Goal: Information Seeking & Learning: Learn about a topic

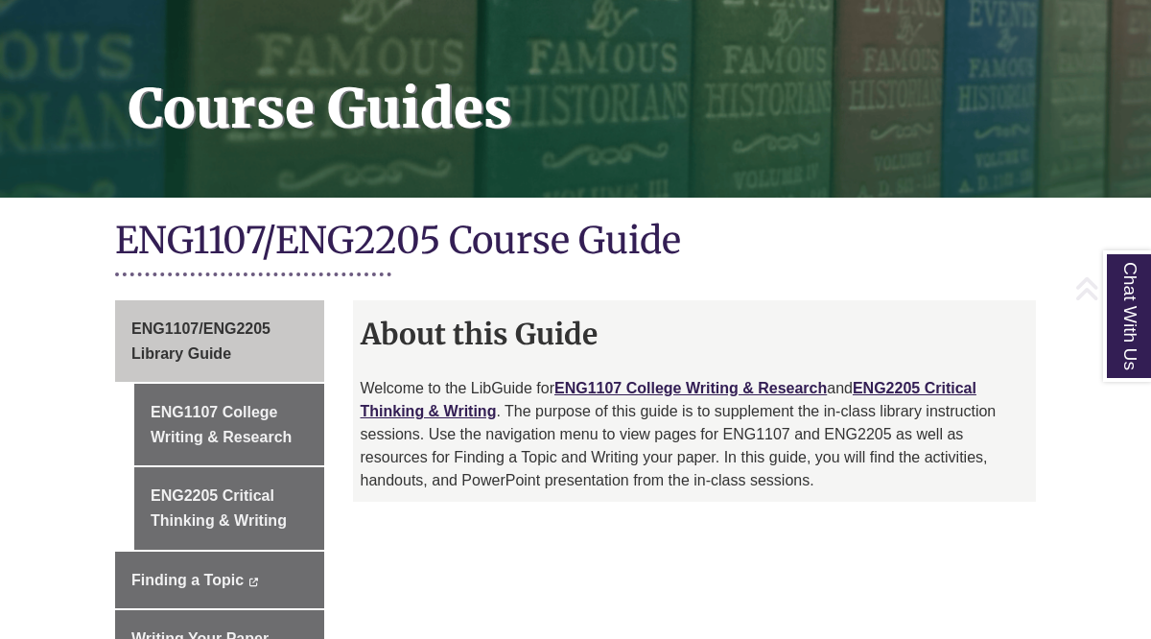
scroll to position [278, 0]
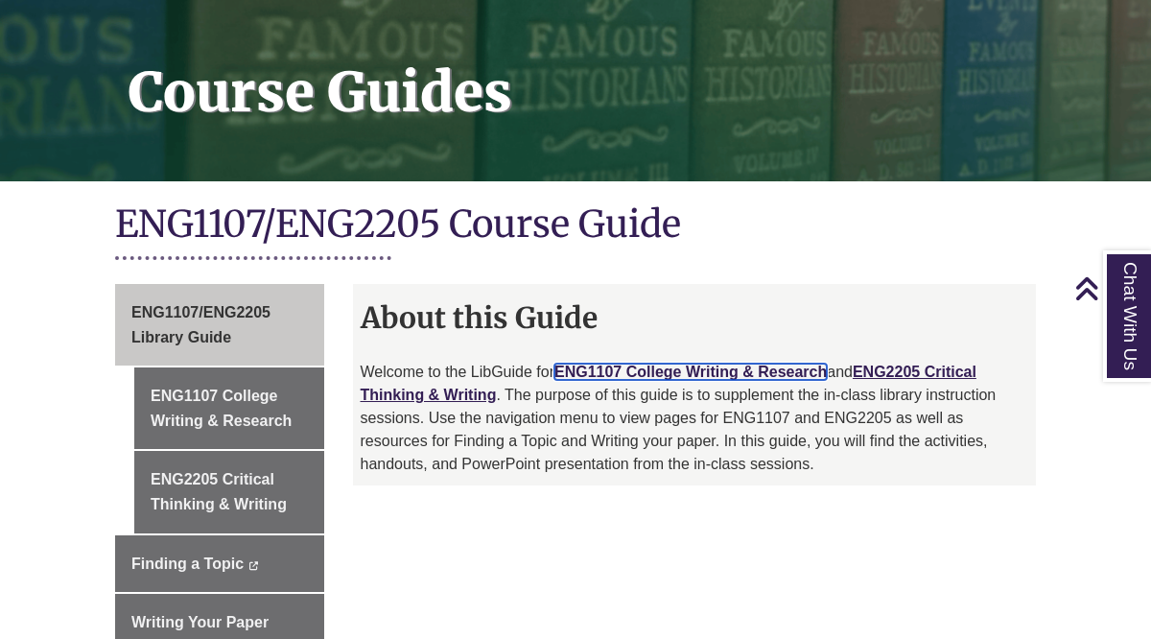
click at [671, 364] on link "ENG1107 College Writing & Research" at bounding box center [690, 372] width 272 height 16
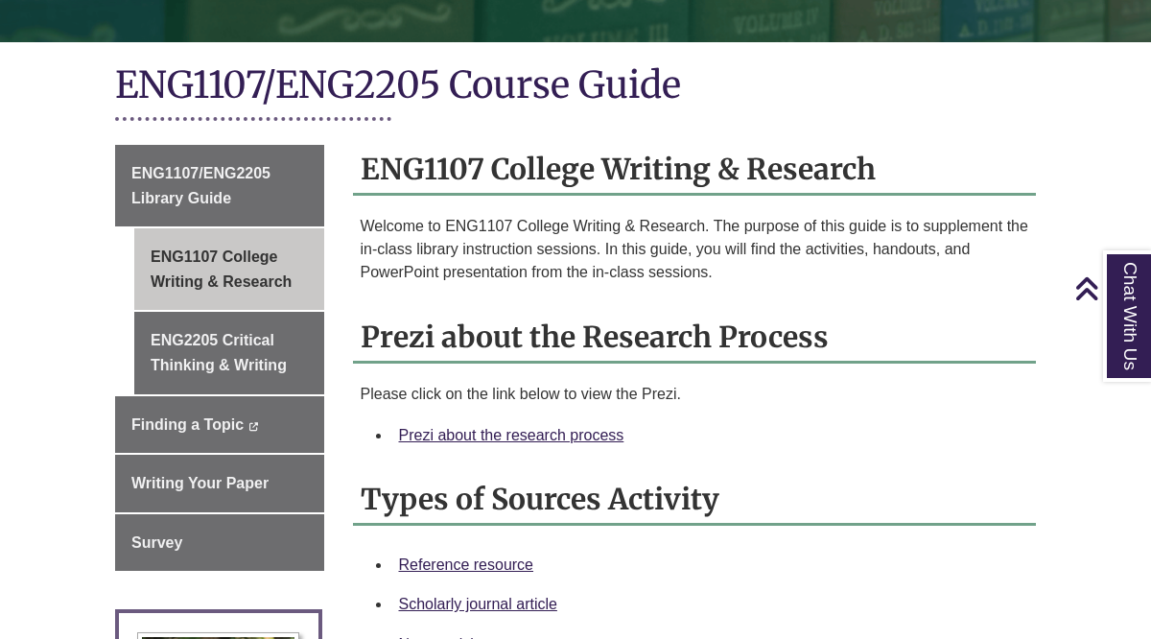
scroll to position [422, 0]
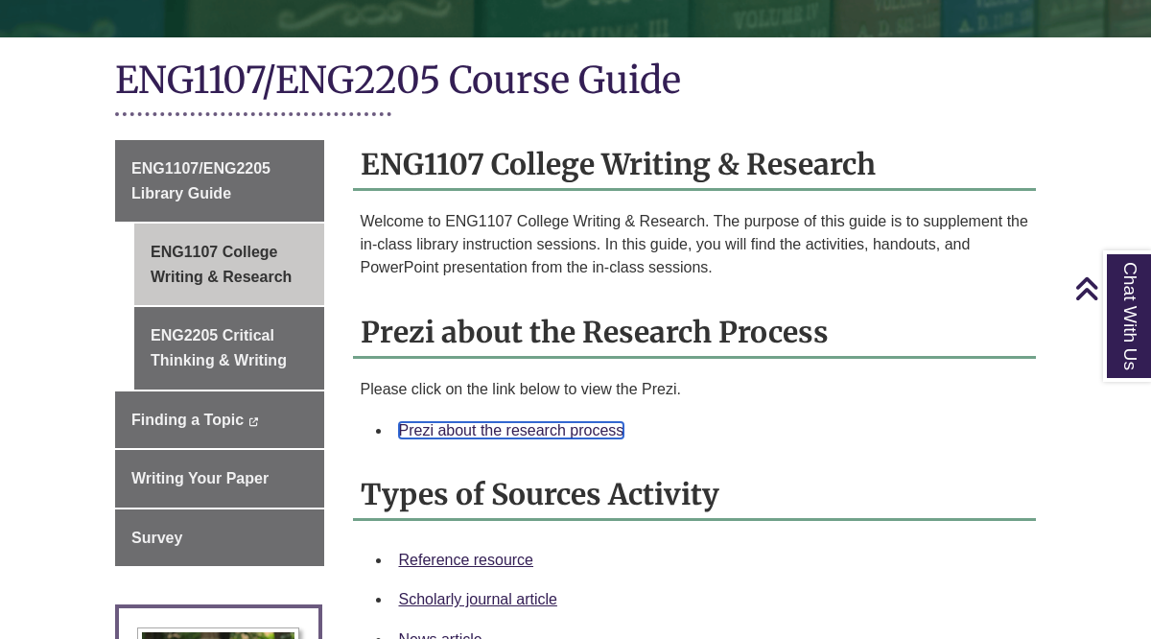
click at [539, 436] on link "Prezi about the research process" at bounding box center [511, 430] width 225 height 16
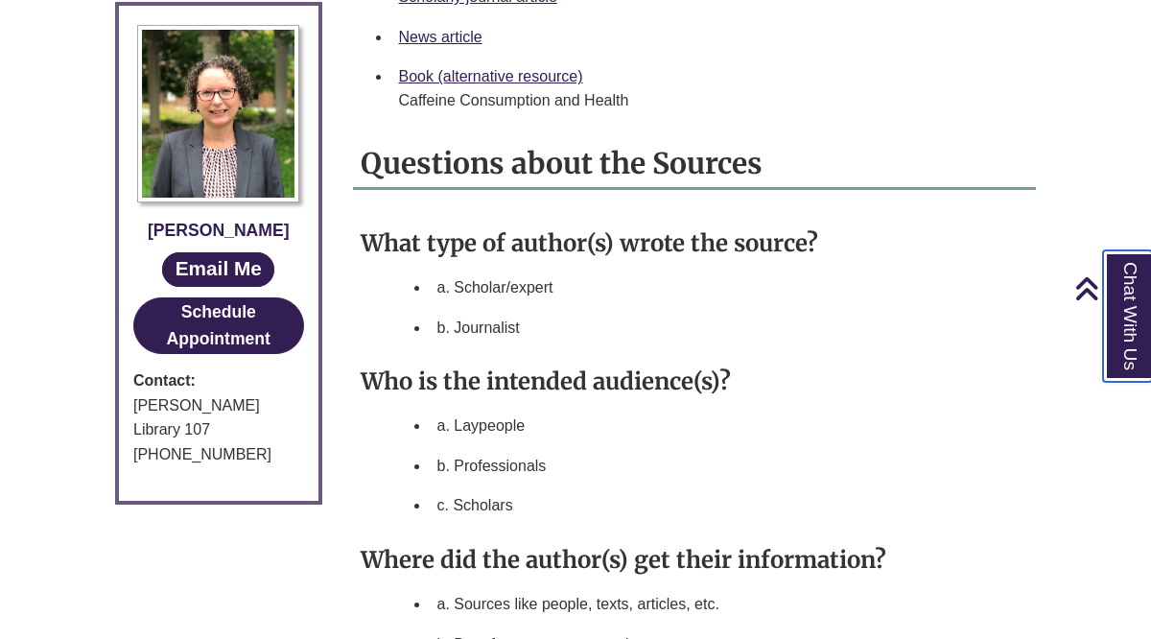
scroll to position [1025, 0]
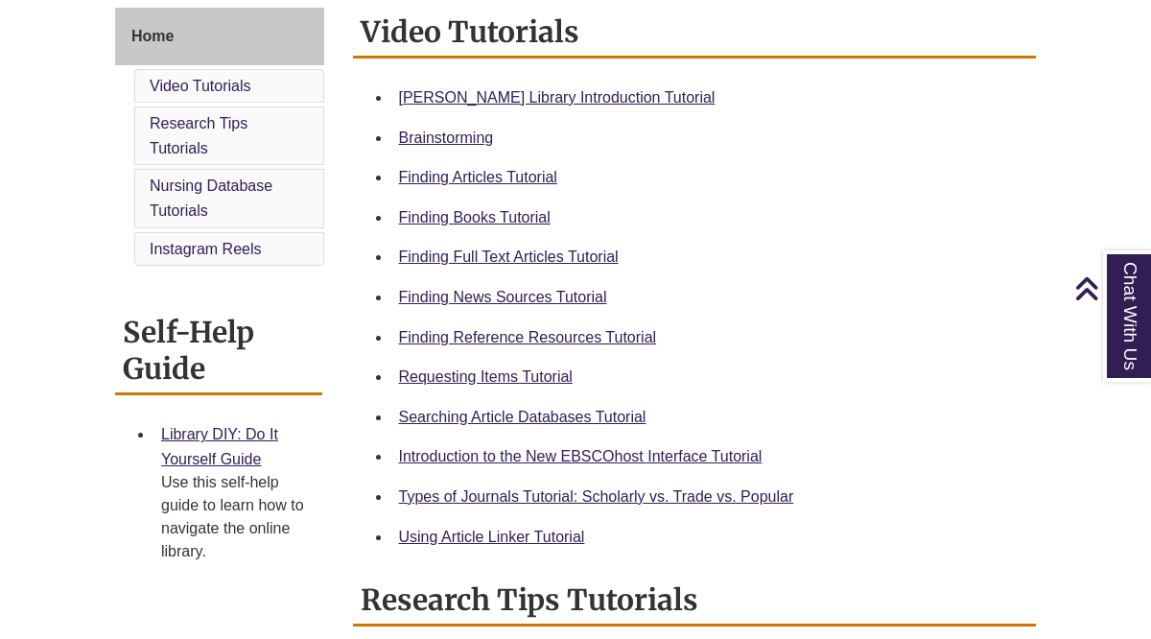
scroll to position [537, 0]
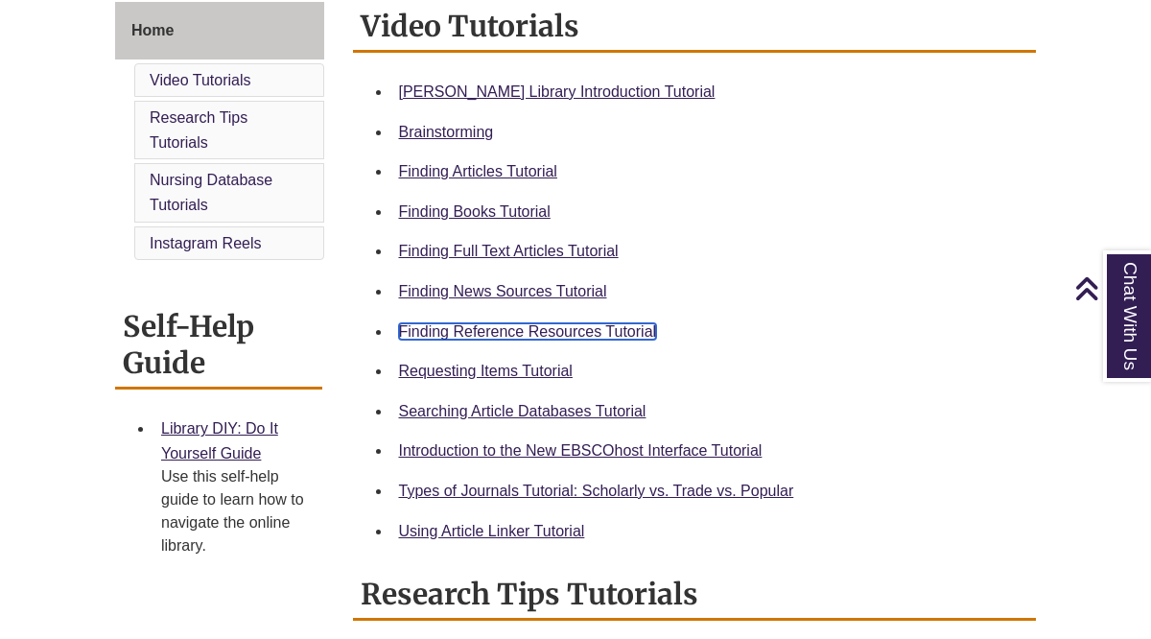
click at [554, 332] on link "Finding Reference Resources Tutorial" at bounding box center [528, 331] width 258 height 16
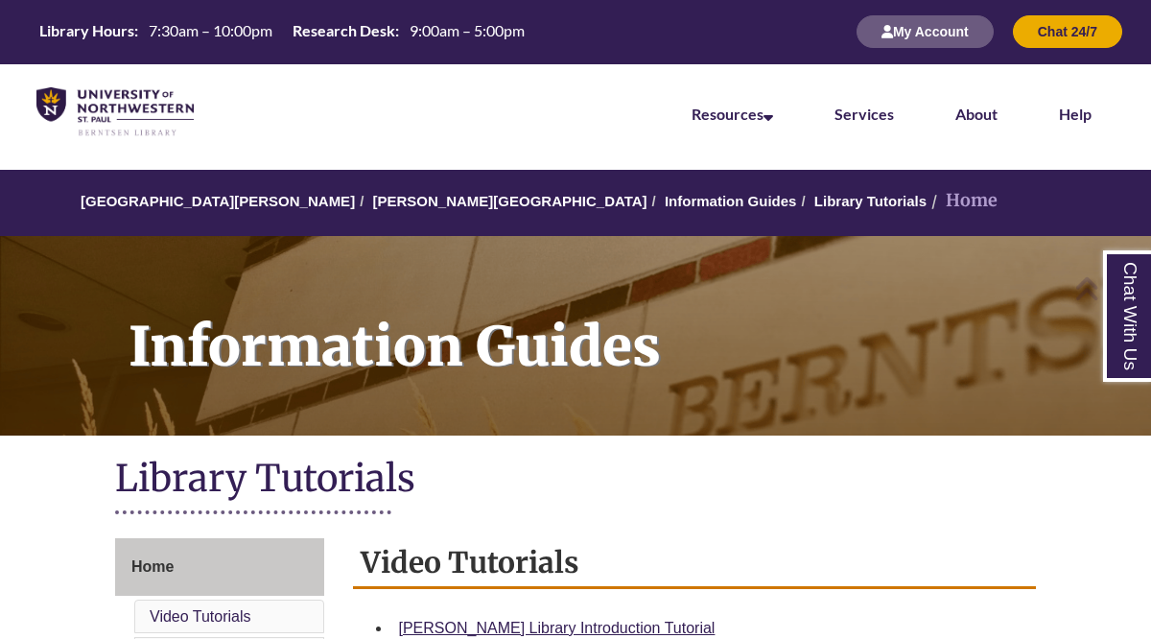
scroll to position [0, 0]
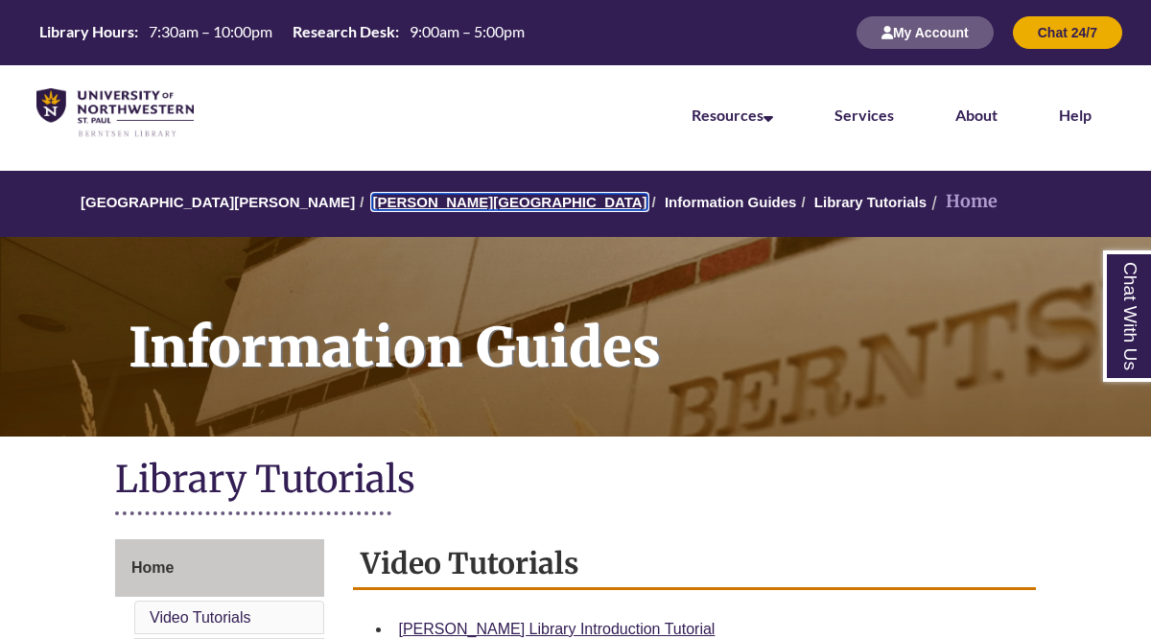
click at [422, 205] on link "[PERSON_NAME][GEOGRAPHIC_DATA]" at bounding box center [509, 202] width 274 height 16
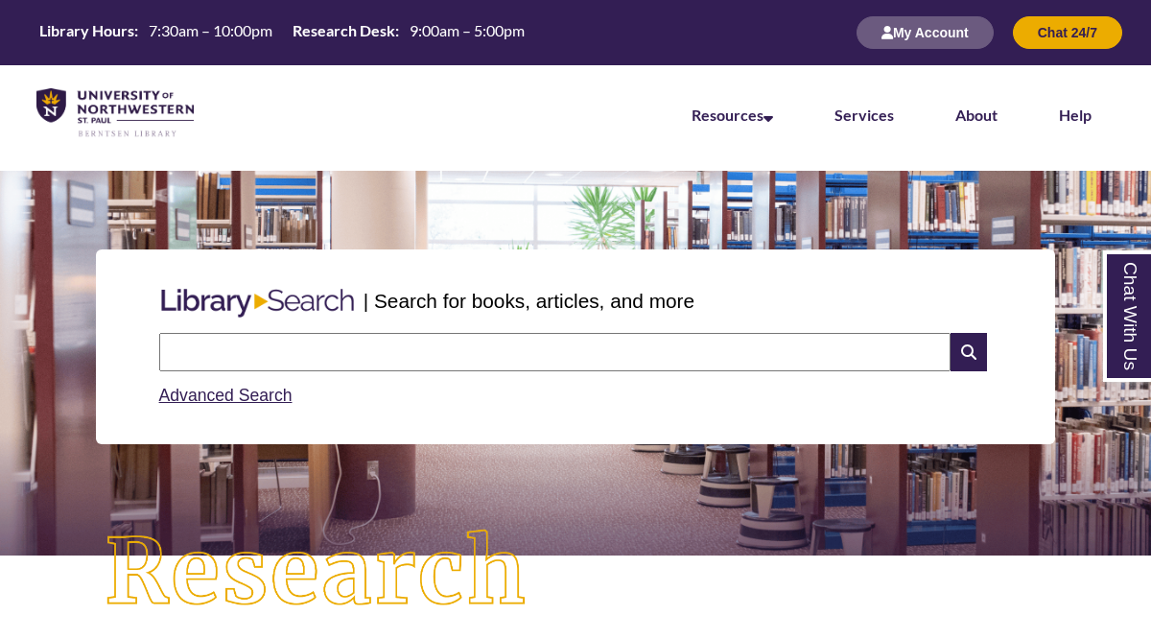
click at [420, 346] on input "text" at bounding box center [554, 352] width 791 height 38
type input "*******"
click at [689, 468] on div "| Search for books, articles, and more ******* Search Advanced Search" at bounding box center [575, 346] width 1122 height 287
click at [963, 353] on icon at bounding box center [968, 352] width 36 height 38
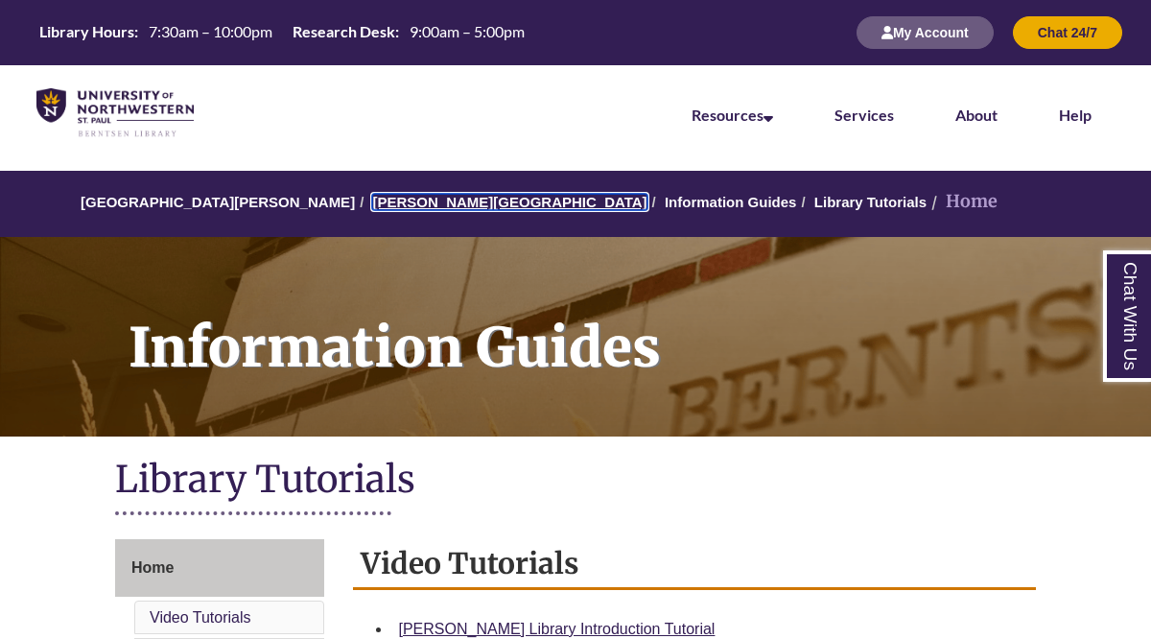
click at [434, 201] on link "[PERSON_NAME][GEOGRAPHIC_DATA]" at bounding box center [509, 202] width 274 height 16
